Goal: Task Accomplishment & Management: Manage account settings

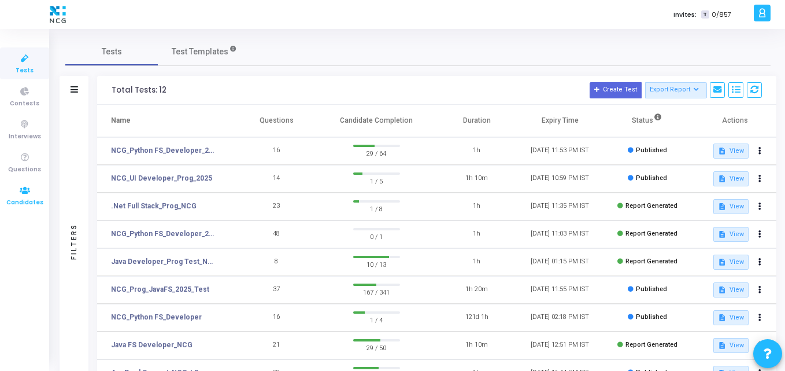
click at [12, 190] on link "Candidates" at bounding box center [24, 195] width 49 height 32
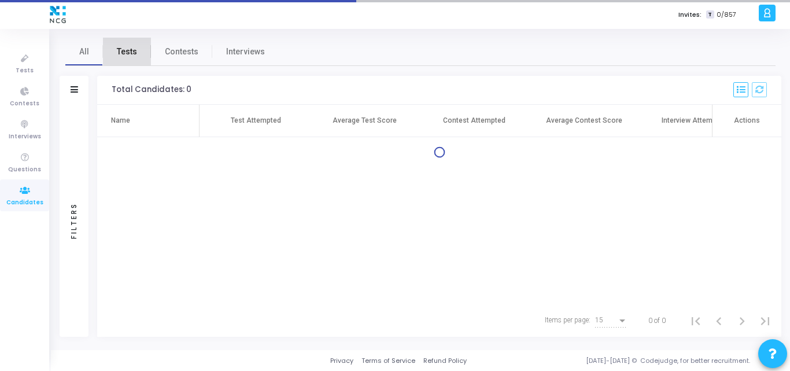
click at [133, 55] on span "Tests" at bounding box center [127, 52] width 20 height 12
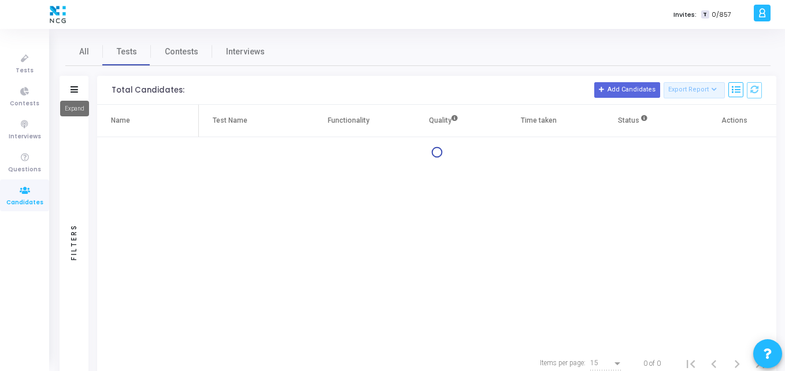
click at [75, 87] on icon at bounding box center [75, 89] width 8 height 6
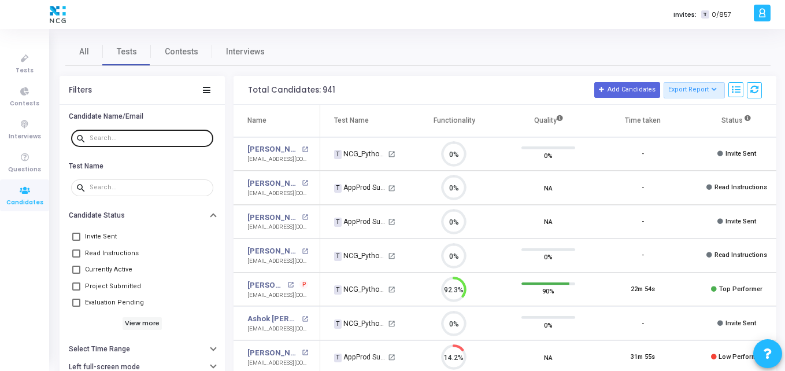
click at [110, 138] on input "text" at bounding box center [149, 138] width 119 height 7
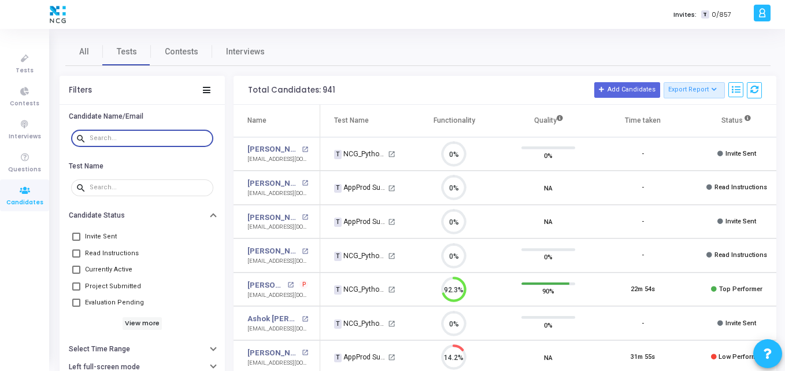
paste input "[EMAIL_ADDRESS][DOMAIN_NAME]"
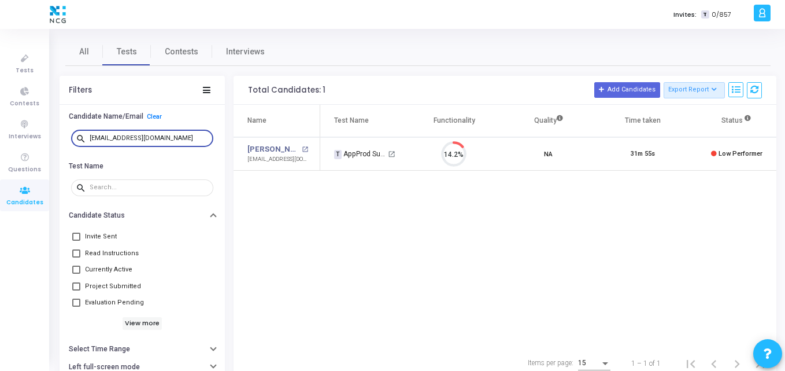
type input "[EMAIL_ADDRESS][DOMAIN_NAME]"
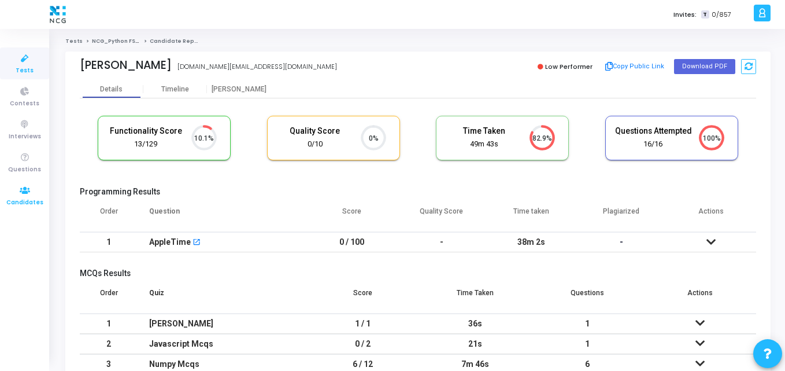
click at [34, 192] on icon at bounding box center [25, 190] width 24 height 14
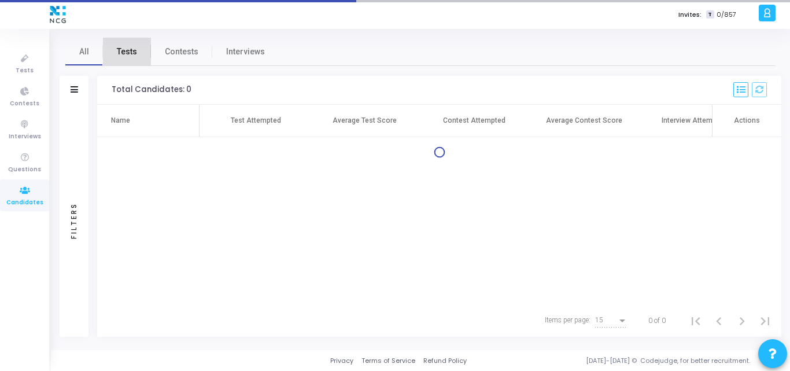
click at [130, 46] on span "Tests" at bounding box center [127, 52] width 20 height 12
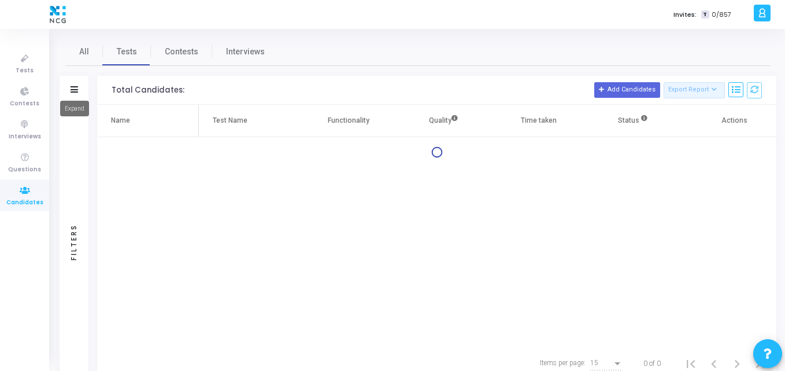
click at [73, 92] on icon at bounding box center [75, 89] width 8 height 6
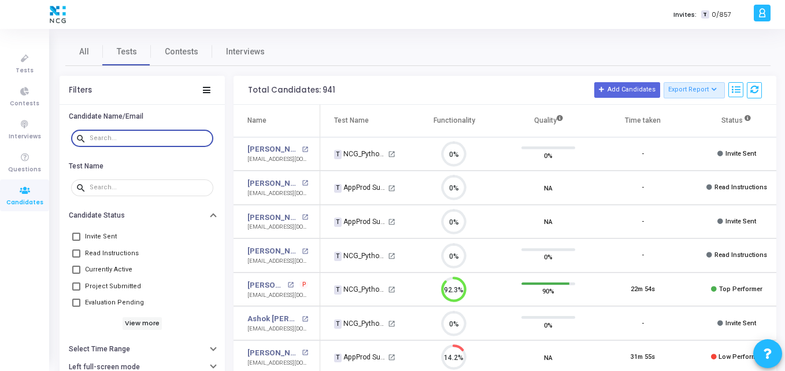
click at [104, 135] on input "text" at bounding box center [149, 138] width 119 height 7
paste input "[EMAIL_ADDRESS][DOMAIN_NAME]"
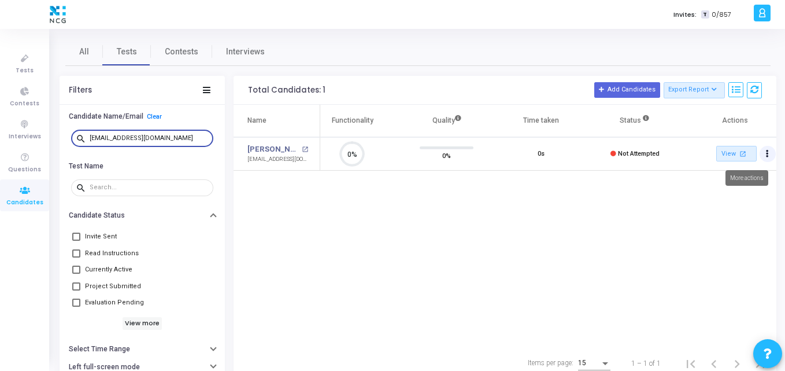
type input "[EMAIL_ADDRESS][DOMAIN_NAME]"
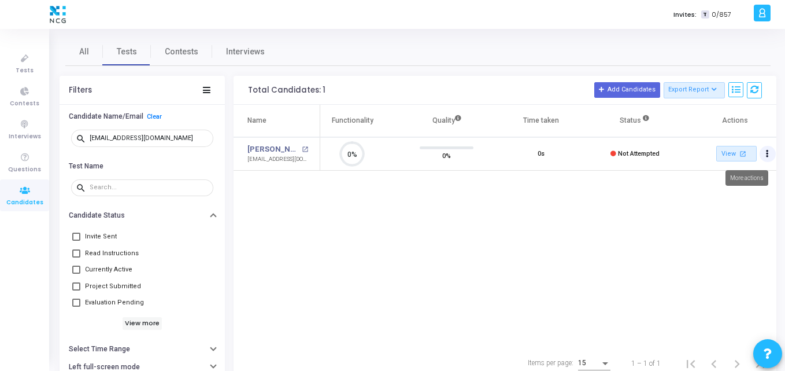
click at [771, 155] on button "Actions" at bounding box center [768, 154] width 16 height 16
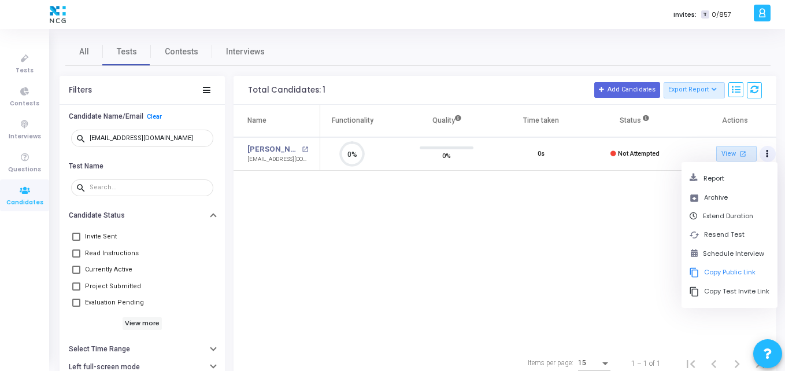
click at [639, 215] on div "Name Test Name Functionality Quality Time taken Status Actions [PERSON_NAME] op…" at bounding box center [505, 226] width 543 height 242
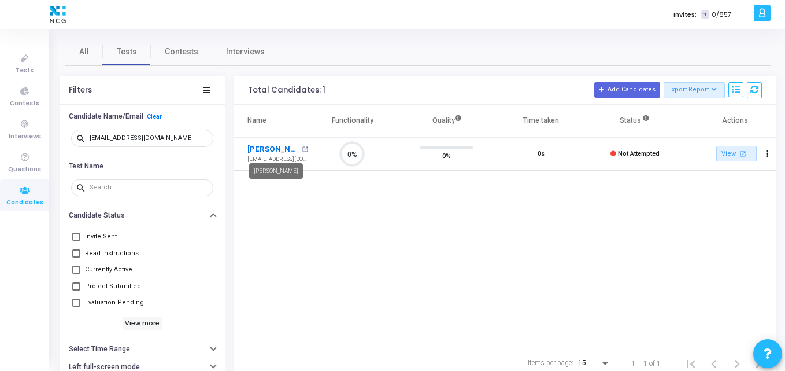
click at [284, 147] on link "[PERSON_NAME]" at bounding box center [272, 149] width 51 height 12
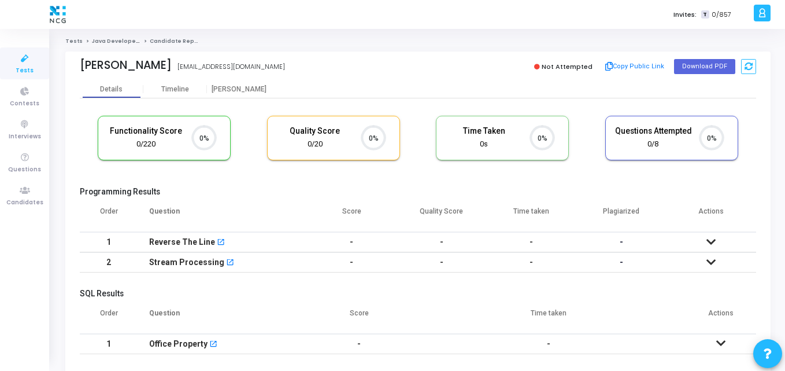
click at [193, 195] on h5 "Programming Results" at bounding box center [418, 192] width 676 height 10
click at [25, 195] on icon at bounding box center [25, 190] width 24 height 14
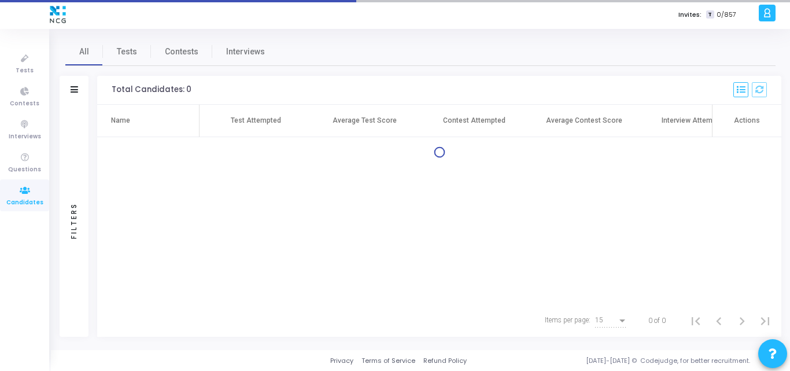
click at [142, 66] on div "All Tests Contests Interviews Filters Filters Candidate Name/Email search Test …" at bounding box center [420, 189] width 710 height 303
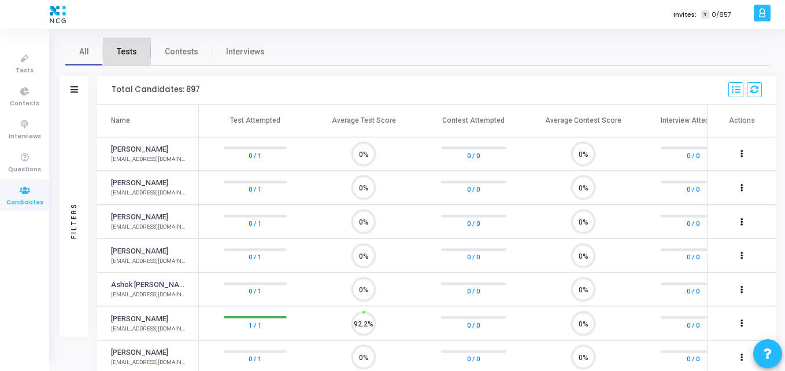
click at [127, 53] on span "Tests" at bounding box center [127, 52] width 20 height 12
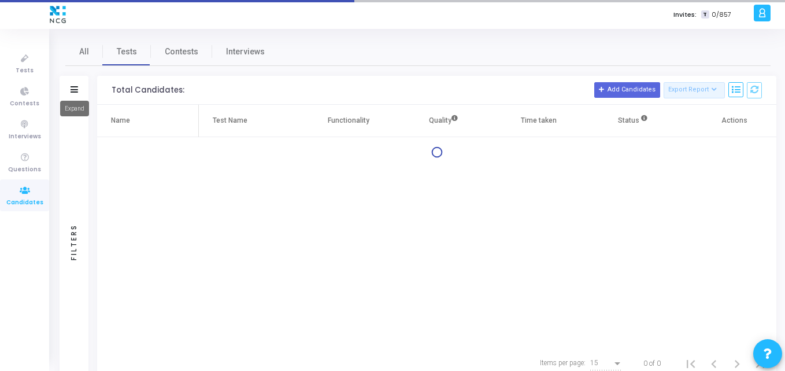
click at [73, 91] on icon at bounding box center [75, 89] width 8 height 6
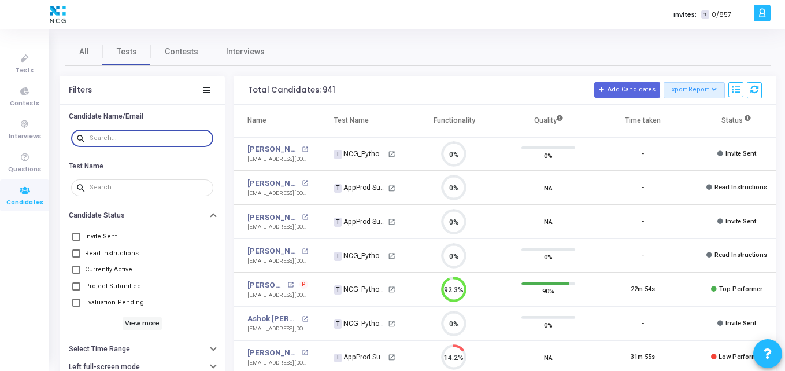
click at [119, 141] on input "text" at bounding box center [149, 138] width 119 height 7
paste input "[EMAIL_ADDRESS][DOMAIN_NAME]"
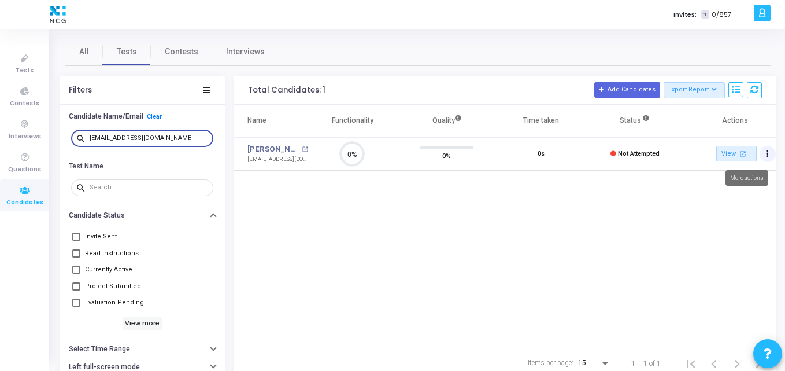
type input "[EMAIL_ADDRESS][DOMAIN_NAME]"
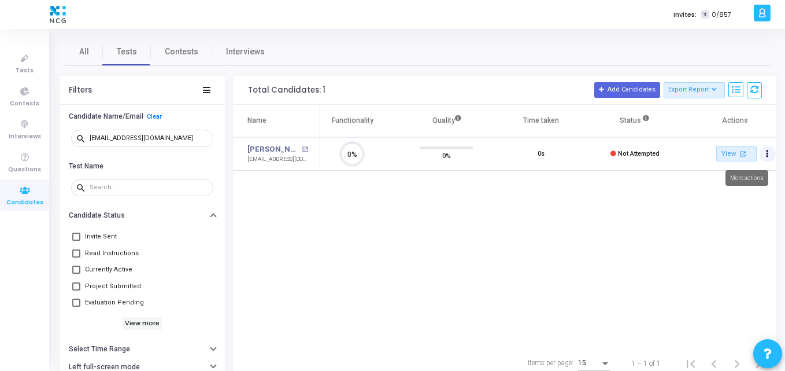
click at [771, 157] on button "Actions" at bounding box center [768, 154] width 16 height 16
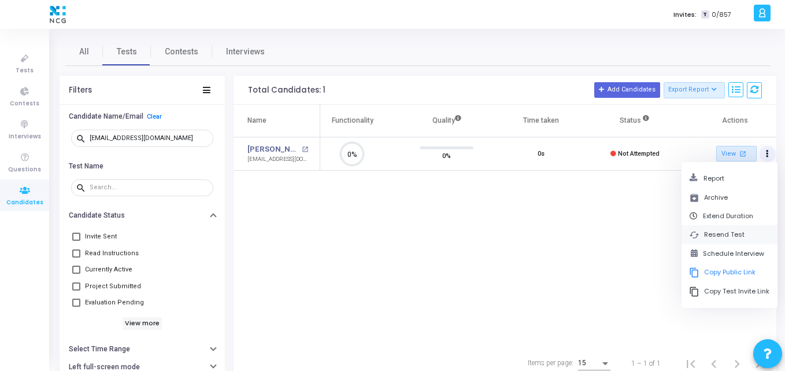
click at [708, 235] on button "cached Resend Test" at bounding box center [730, 234] width 96 height 19
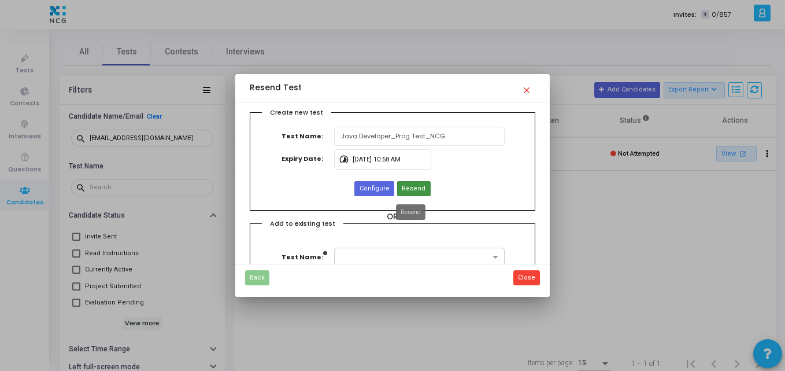
click at [414, 184] on span "Resend" at bounding box center [414, 189] width 24 height 10
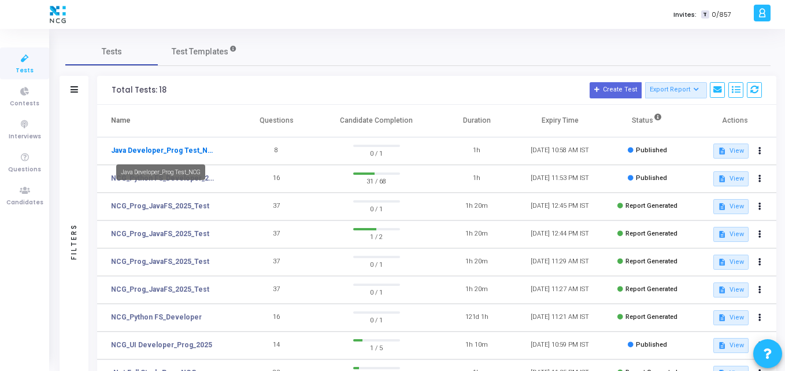
click at [157, 156] on mat-tooltip-component "Java Developer_Prog Test_NCG" at bounding box center [160, 172] width 105 height 32
click at [166, 148] on link "Java Developer_Prog Test_NCG" at bounding box center [164, 150] width 106 height 10
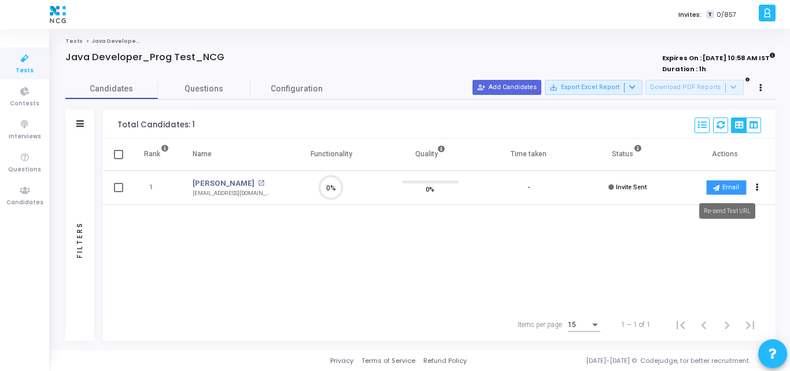
click at [732, 184] on button "Email" at bounding box center [726, 187] width 40 height 15
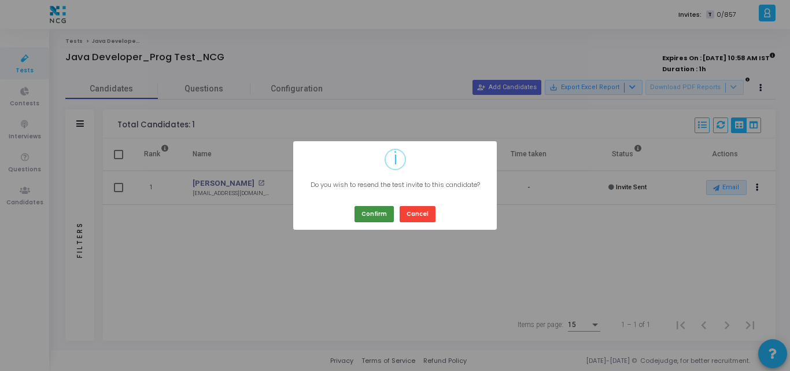
click at [373, 212] on button "Confirm" at bounding box center [373, 214] width 39 height 16
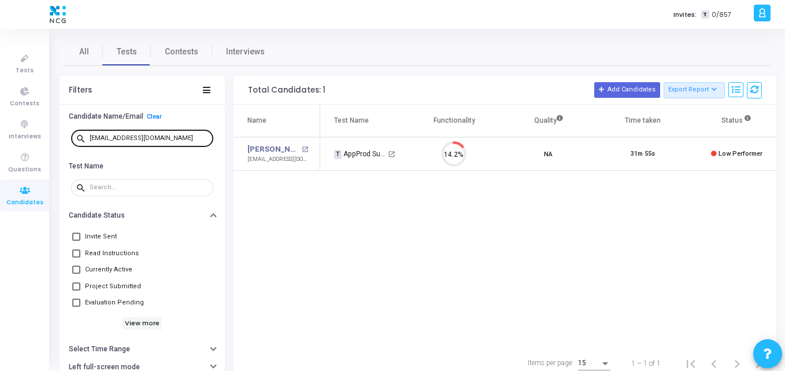
click at [182, 137] on div "[EMAIL_ADDRESS][DOMAIN_NAME]" at bounding box center [149, 137] width 119 height 18
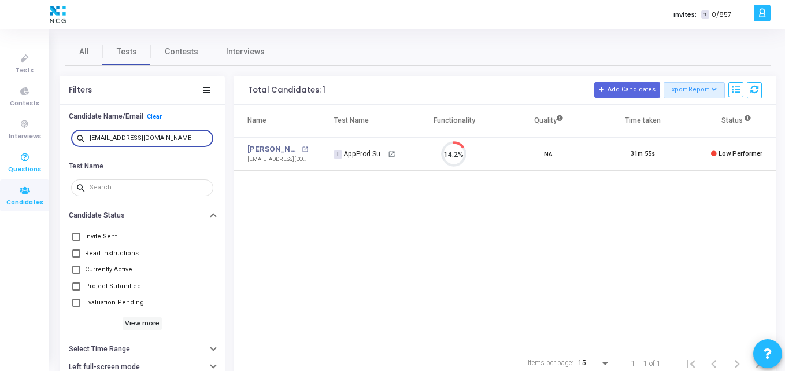
drag, startPoint x: 182, startPoint y: 137, endPoint x: 0, endPoint y: 173, distance: 185.1
click at [0, 173] on div "Tests Contests Interviews Questions Candidates Invites: T 0/857 K Kajal Setting…" at bounding box center [392, 185] width 785 height 371
paste input "dsarangi0"
drag, startPoint x: 166, startPoint y: 136, endPoint x: 0, endPoint y: 138, distance: 165.9
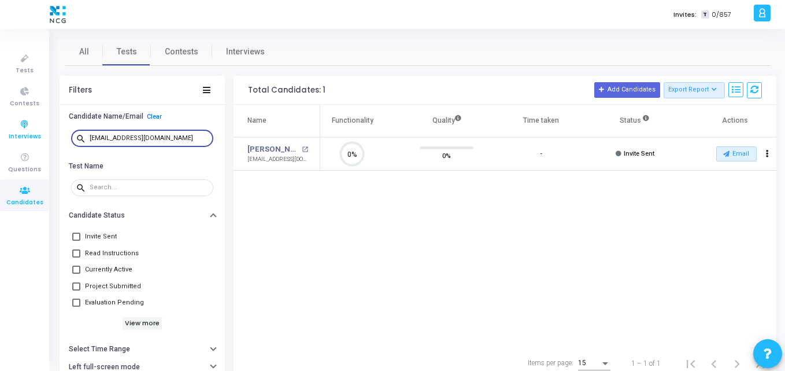
click at [0, 138] on div "Tests Contests Interviews Questions Candidates Invites: T 0/857 K Kajal Setting…" at bounding box center [392, 185] width 785 height 371
paste input "ankitsing.ind"
type input "[EMAIL_ADDRESS][DOMAIN_NAME]"
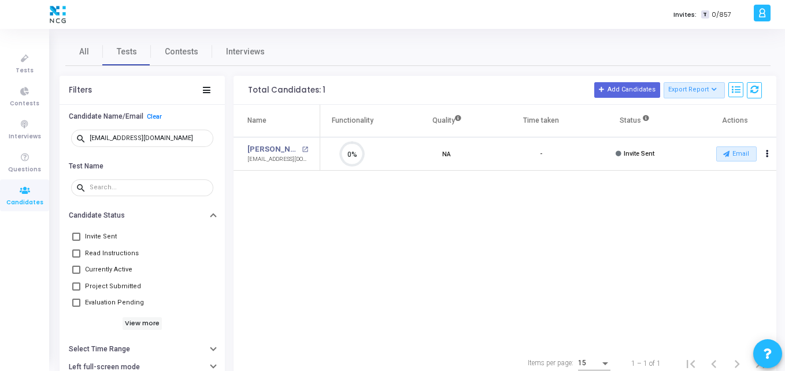
click at [423, 242] on div "Name Test Name Functionality Quality Time taken Status Actions Ankit Kumar open…" at bounding box center [505, 226] width 543 height 242
click at [744, 153] on button "Email" at bounding box center [736, 153] width 40 height 15
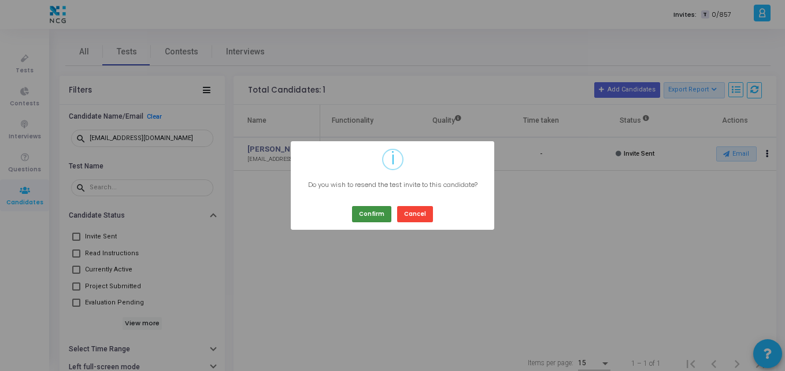
click at [374, 212] on button "Confirm" at bounding box center [371, 214] width 39 height 16
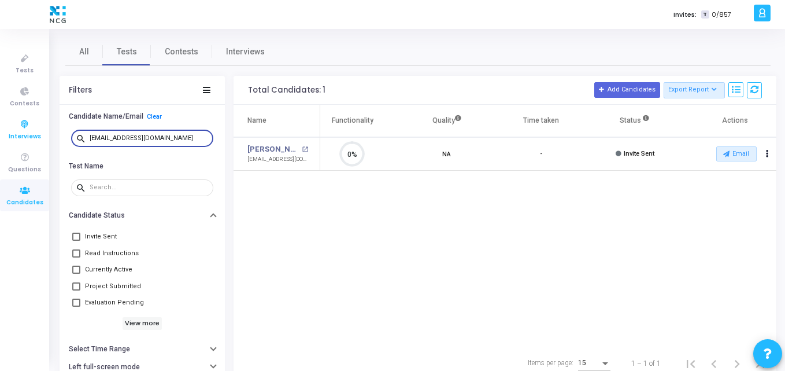
drag, startPoint x: 165, startPoint y: 141, endPoint x: 32, endPoint y: 143, distance: 133.0
click at [32, 143] on div "Tests Contests Interviews Questions Candidates Invites: T 0/857 K Kajal Setting…" at bounding box center [392, 185] width 785 height 371
paste input "maheshballi15"
type input "[EMAIL_ADDRESS][DOMAIN_NAME]"
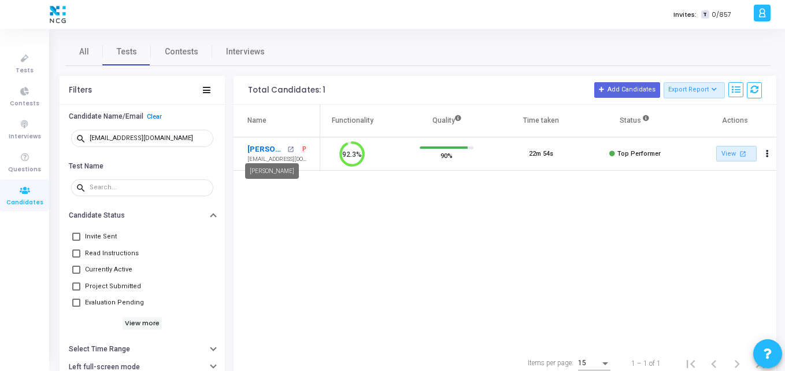
click at [273, 152] on link "[PERSON_NAME]" at bounding box center [265, 149] width 37 height 12
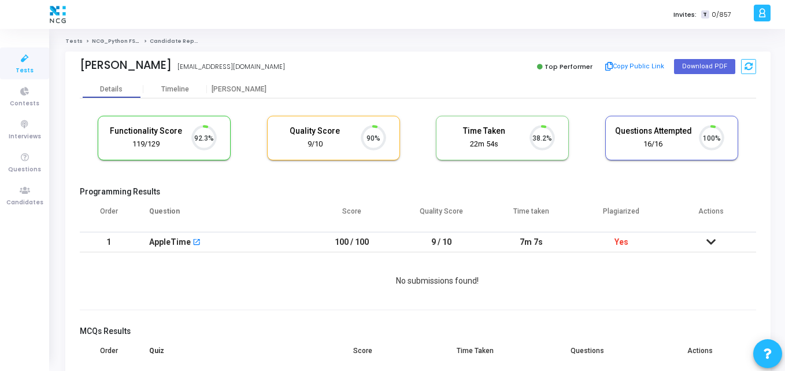
scroll to position [24, 29]
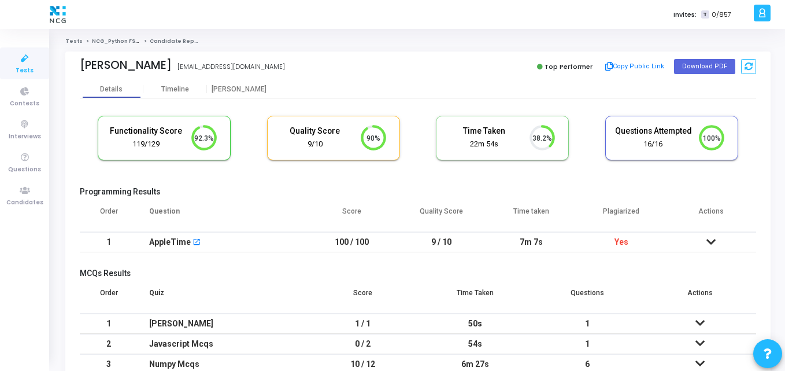
drag, startPoint x: 600, startPoint y: 212, endPoint x: 671, endPoint y: 216, distance: 70.6
click at [671, 216] on tr "Order Question Score Quality Score Time taken Plagiarized Actions" at bounding box center [418, 215] width 676 height 32
copy th "Plagiarized"
click at [21, 195] on icon at bounding box center [25, 190] width 24 height 14
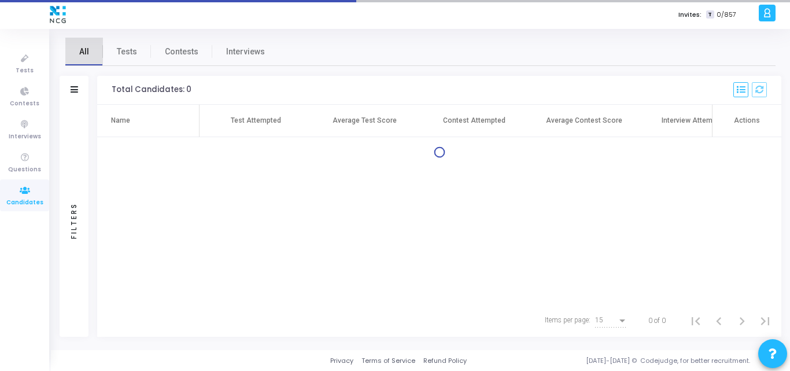
click at [83, 50] on span "All" at bounding box center [84, 52] width 10 height 12
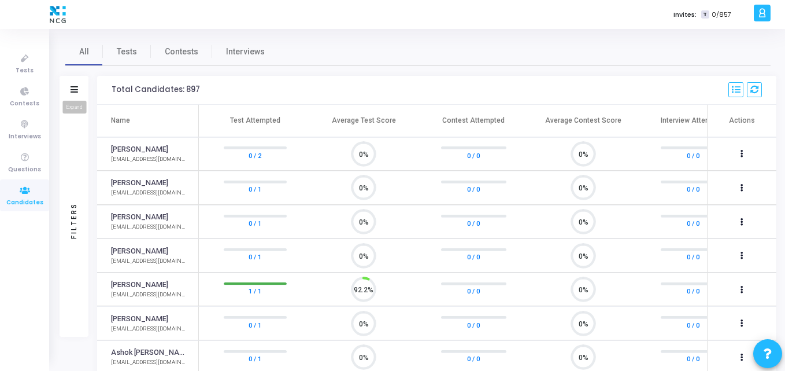
click at [77, 88] on icon at bounding box center [75, 89] width 8 height 6
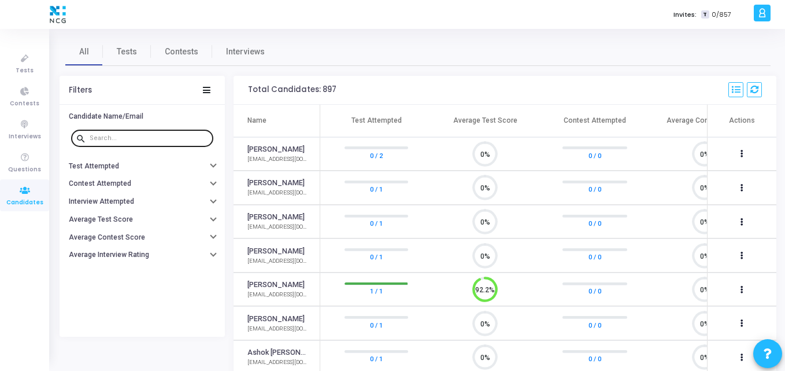
click at [134, 134] on div at bounding box center [149, 137] width 119 height 18
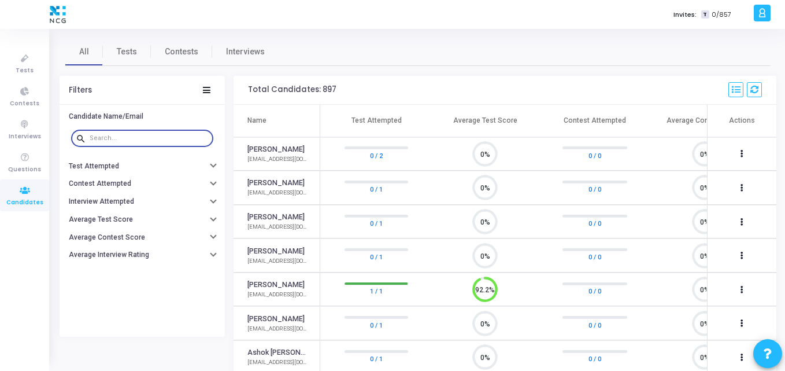
click at [108, 141] on input "text" at bounding box center [149, 138] width 119 height 7
paste input "[EMAIL_ADDRESS][DOMAIN_NAME]"
type input "[EMAIL_ADDRESS][DOMAIN_NAME]"
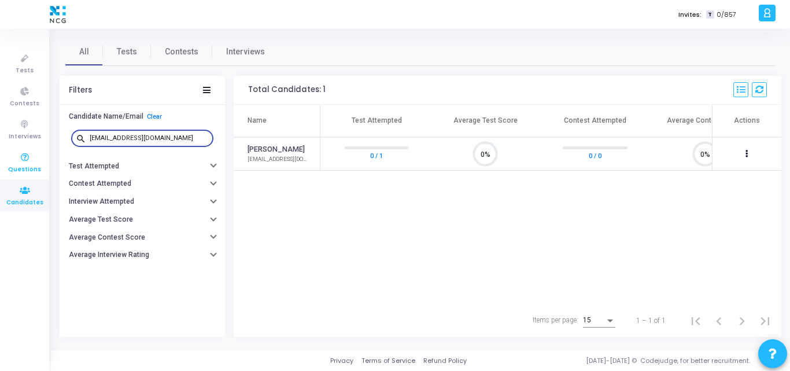
drag, startPoint x: 168, startPoint y: 138, endPoint x: 18, endPoint y: 161, distance: 152.2
click at [18, 161] on div "Tests Contests Interviews Questions Candidates Invites: T 0/857 K Kajal Setting…" at bounding box center [395, 185] width 790 height 371
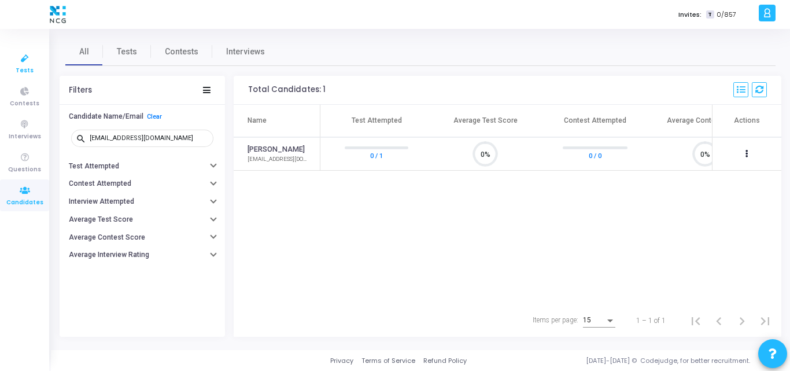
click at [30, 58] on icon at bounding box center [25, 58] width 24 height 14
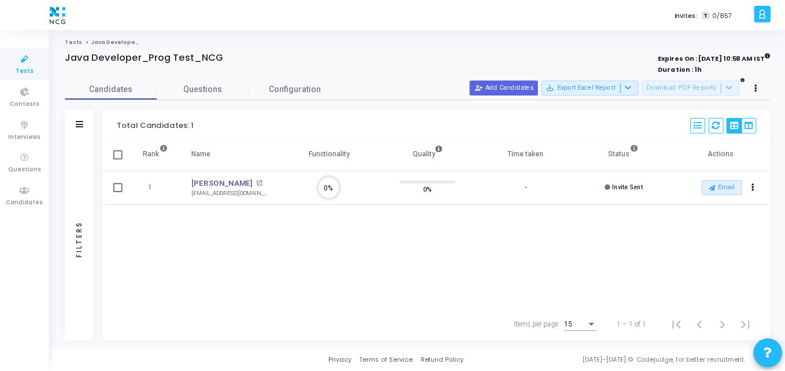
scroll to position [24, 29]
click at [20, 202] on span "Candidates" at bounding box center [24, 203] width 37 height 10
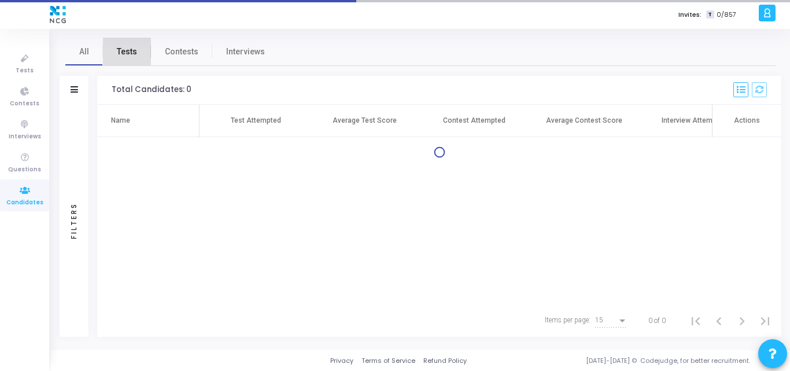
click at [117, 58] on link "Tests" at bounding box center [127, 52] width 48 height 28
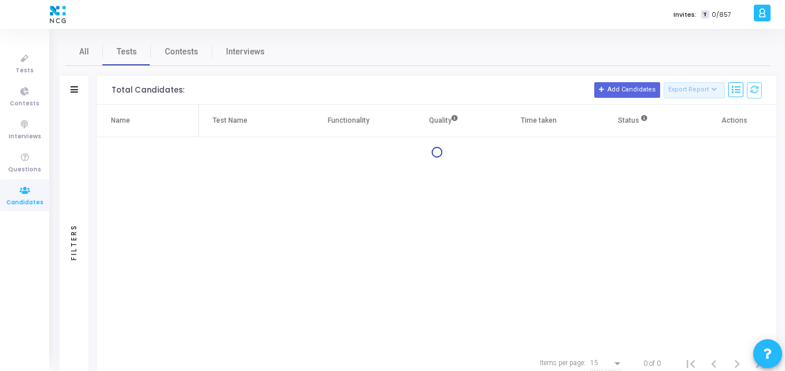
click at [75, 95] on div "Filters" at bounding box center [74, 90] width 29 height 29
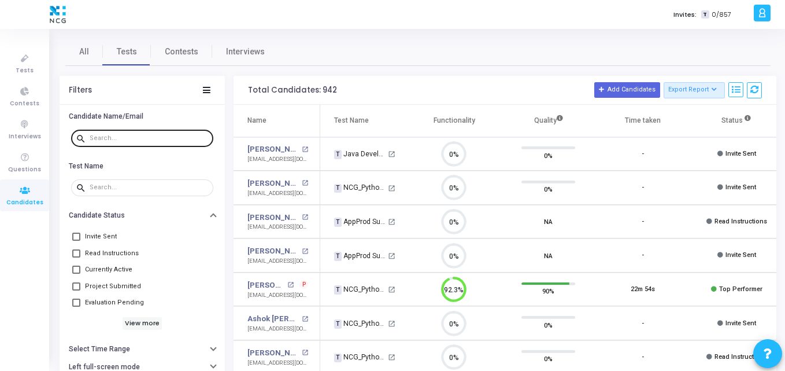
click at [117, 143] on div at bounding box center [149, 137] width 119 height 18
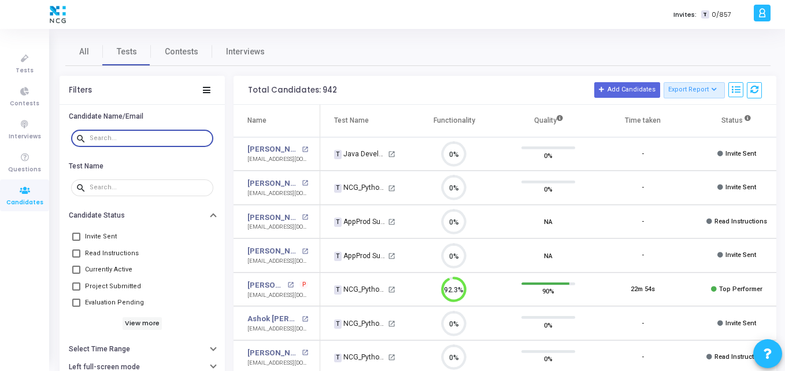
paste input "[EMAIL_ADDRESS][DOMAIN_NAME]"
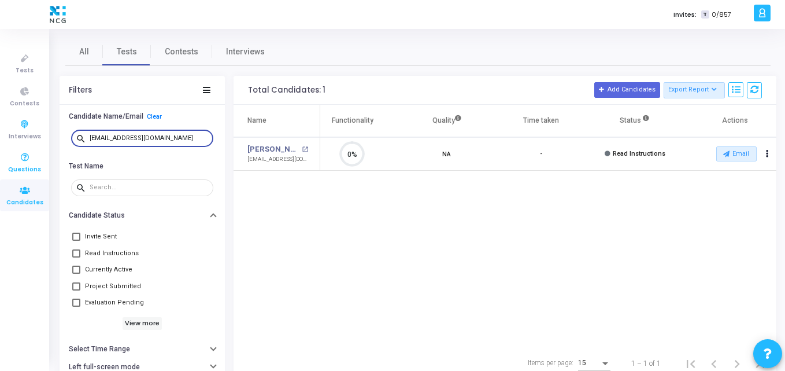
drag, startPoint x: 168, startPoint y: 135, endPoint x: 25, endPoint y: 147, distance: 143.3
click at [25, 147] on div "Tests Contests Interviews Questions Candidates Invites: T 0/857 K Kajal Setting…" at bounding box center [392, 185] width 785 height 371
paste input "maheshballi15"
type input "[EMAIL_ADDRESS][DOMAIN_NAME]"
